Goal: Register for event/course

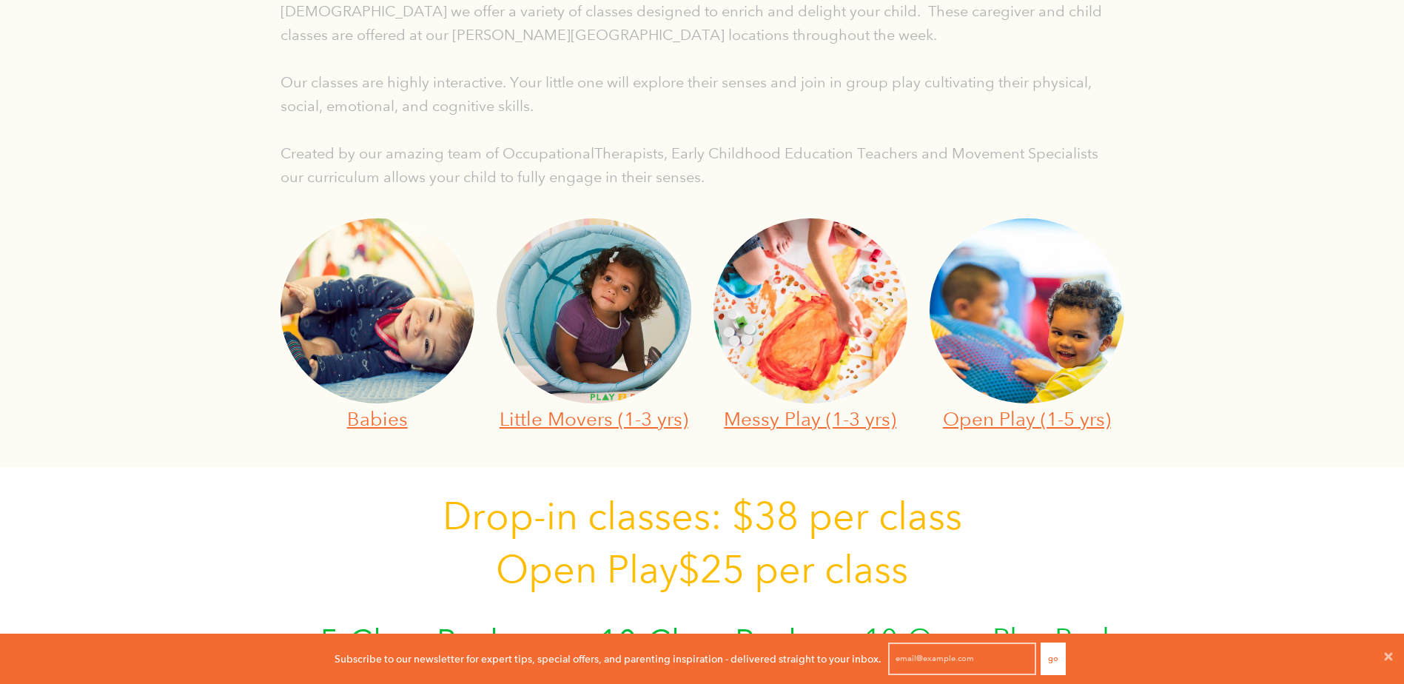
scroll to position [1, 12]
drag, startPoint x: 0, startPoint y: 0, endPoint x: 623, endPoint y: 418, distance: 750.0
click at [623, 418] on link "Little Movers (1-3 yrs)" at bounding box center [594, 418] width 189 height 23
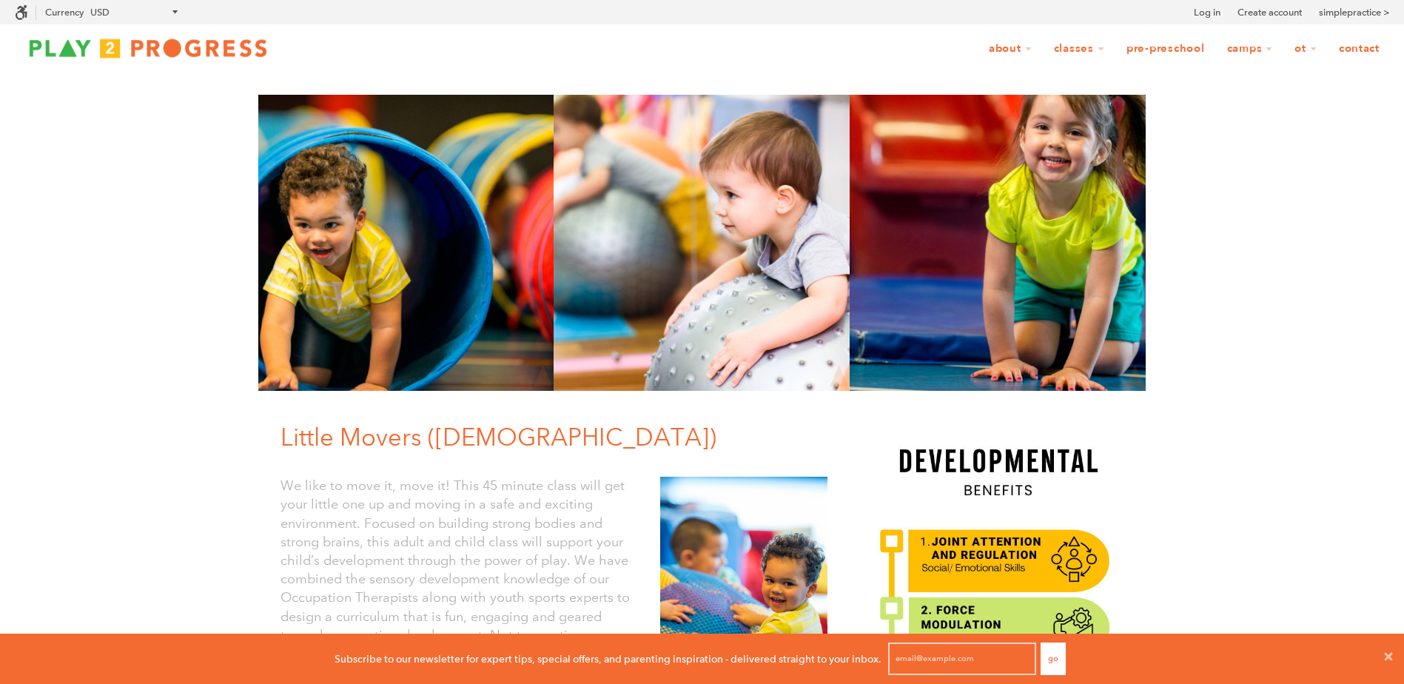
click at [249, 53] on img at bounding box center [148, 48] width 266 height 30
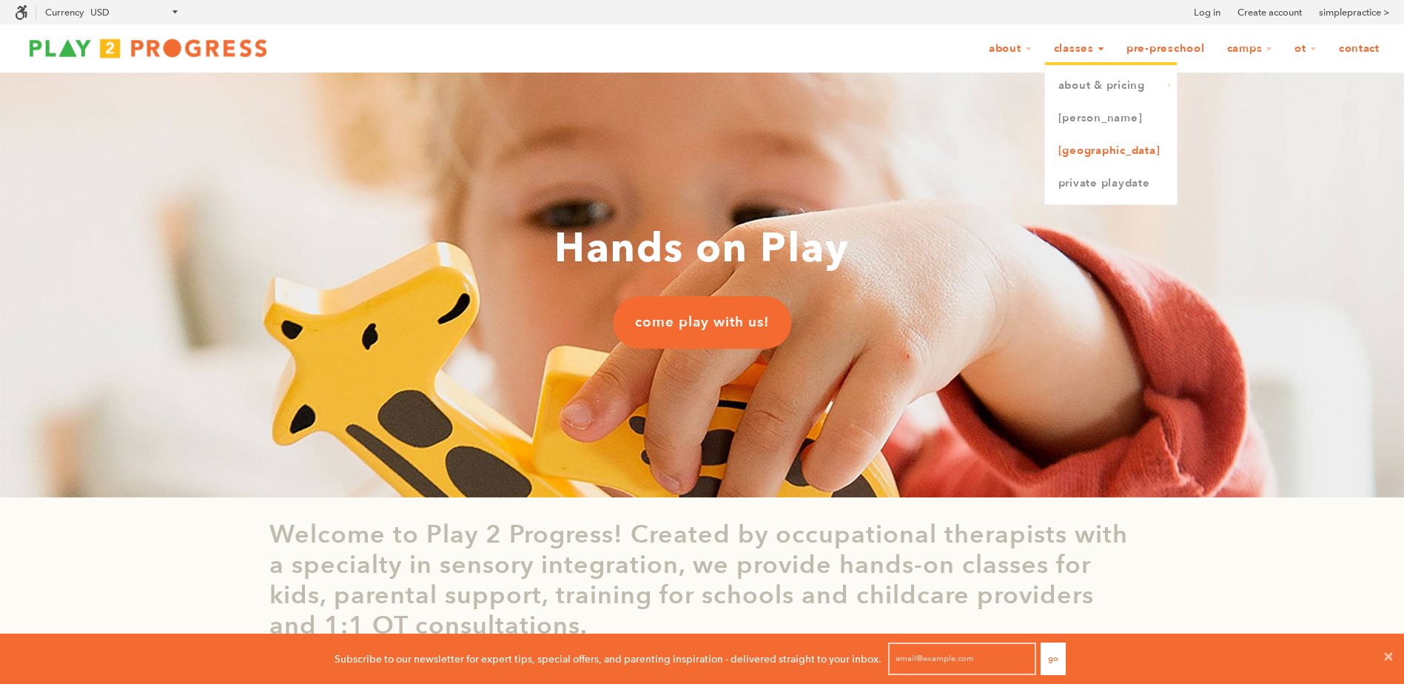
click at [1078, 145] on link "[GEOGRAPHIC_DATA]" at bounding box center [1111, 151] width 132 height 33
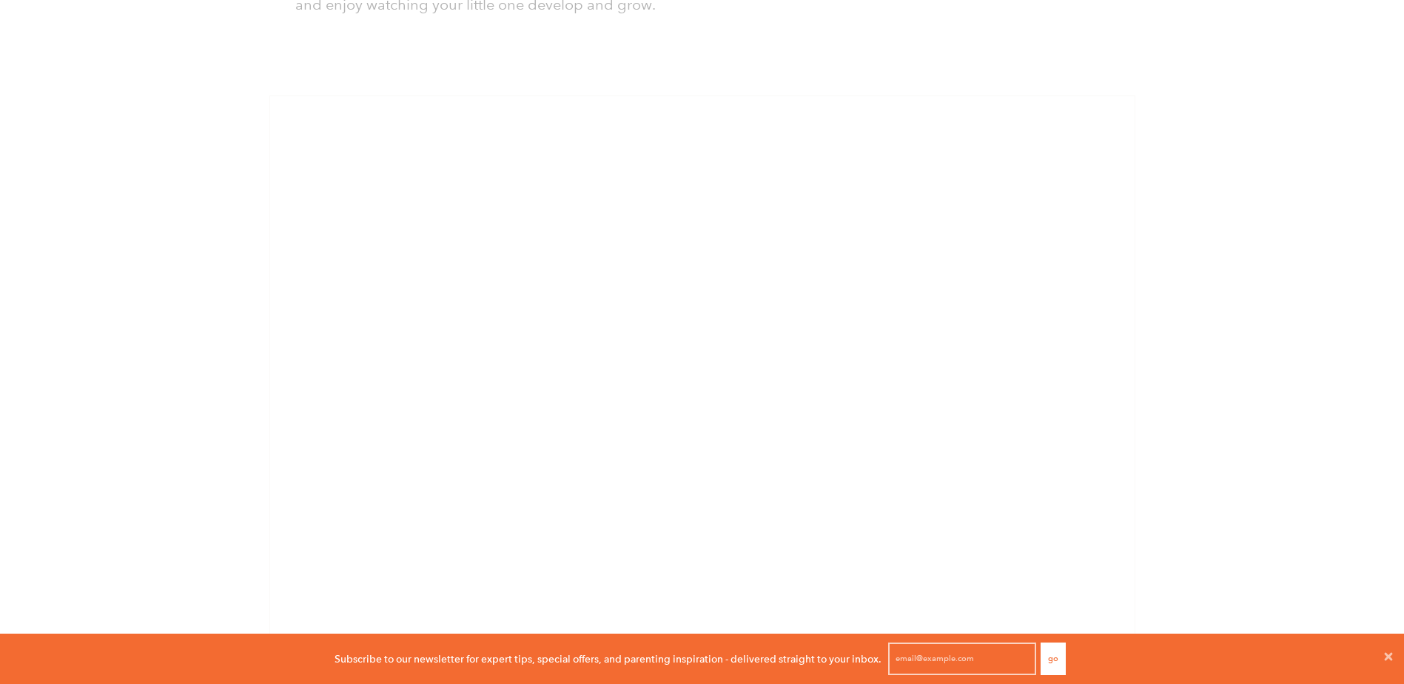
scroll to position [962, 0]
